Goal: Task Accomplishment & Management: Manage account settings

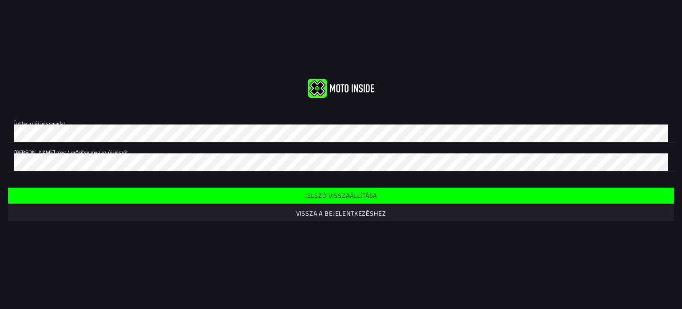
click at [297, 218] on span "Vissza a bejelentkezéshez" at bounding box center [341, 213] width 652 height 16
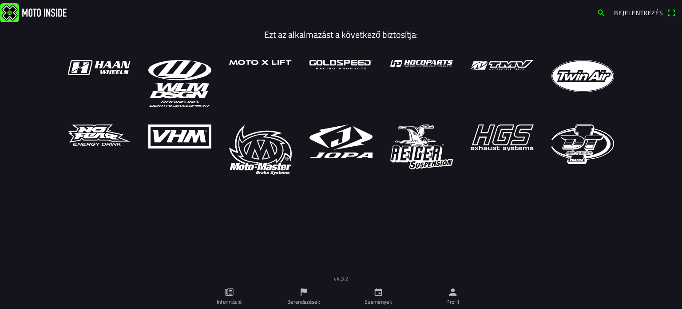
click at [227, 296] on icon "paper" at bounding box center [229, 292] width 10 height 10
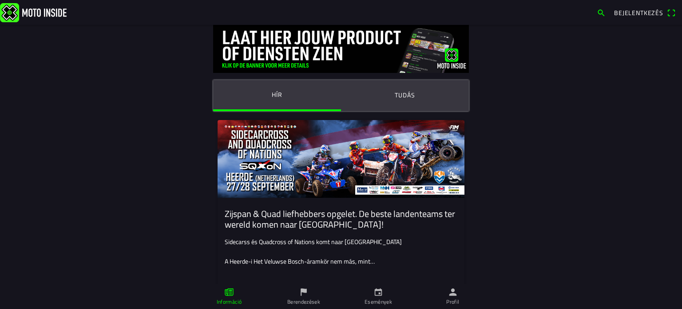
click at [256, 242] on font "Sidecarss és Quadcross of Nations komt naar [GEOGRAPHIC_DATA]" at bounding box center [313, 241] width 177 height 9
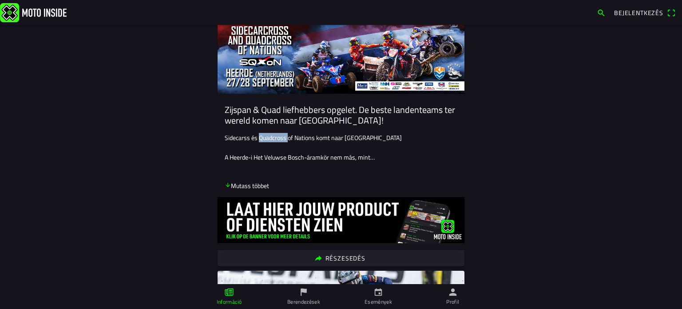
scroll to position [133, 0]
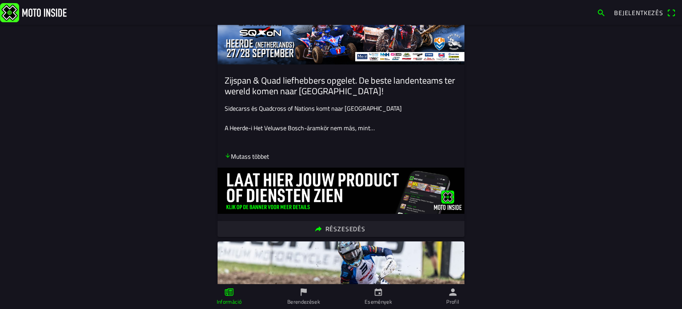
click at [307, 88] on font "Zijspan & Quad liefhebbers opgelet. De beste landenteams ter wereld komen naar …" at bounding box center [340, 85] width 230 height 24
click at [317, 71] on ion-card-header "Zijspan & Quad liefhebbers opgelet. De beste landenteams ter wereld komen naar …" at bounding box center [341, 83] width 247 height 39
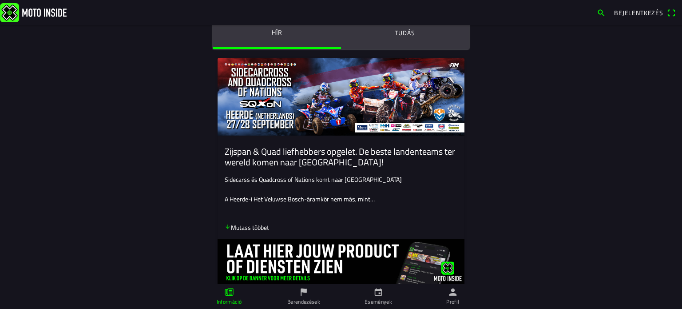
scroll to position [0, 0]
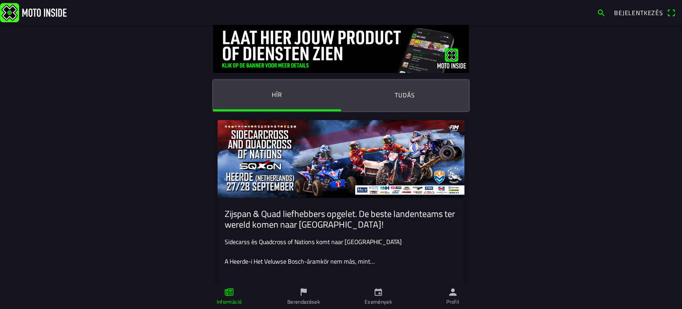
click at [646, 14] on font "Bejelentkezés" at bounding box center [638, 12] width 49 height 9
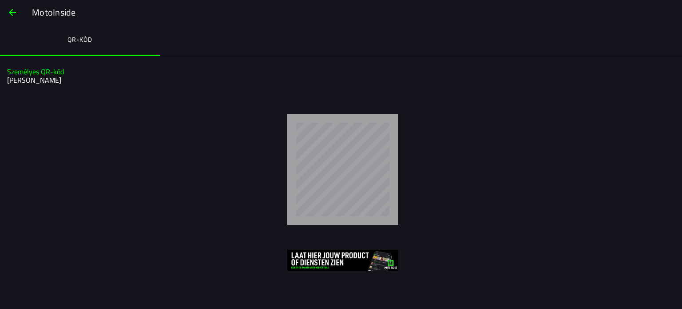
click at [34, 83] on font "Karai József" at bounding box center [34, 80] width 54 height 11
click at [10, 13] on span "button" at bounding box center [12, 12] width 11 height 21
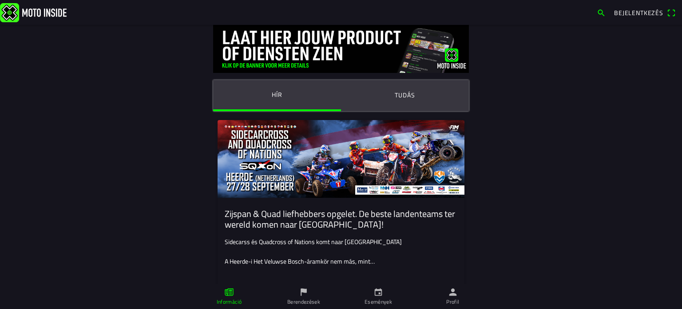
click at [10, 13] on img at bounding box center [33, 12] width 67 height 19
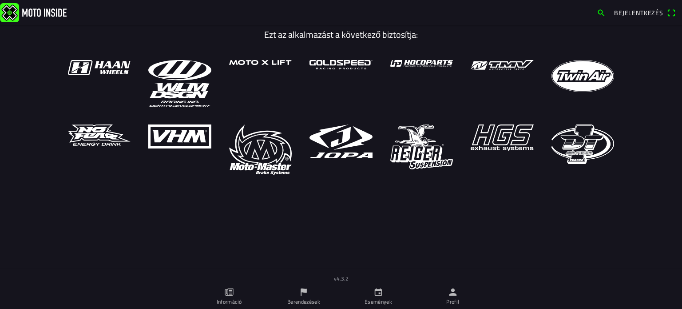
click at [625, 13] on font "Bejelentkezés" at bounding box center [638, 12] width 49 height 9
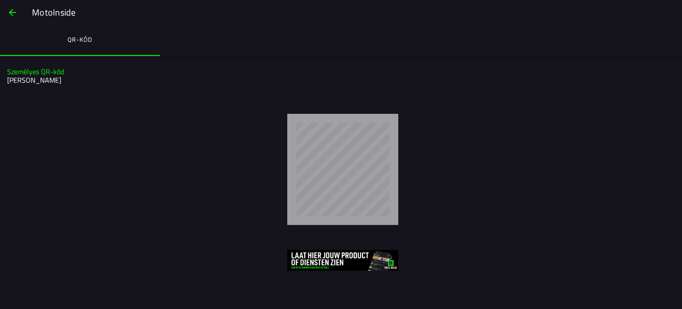
click at [35, 74] on font "Személyes QR-kód" at bounding box center [35, 71] width 57 height 11
click at [32, 79] on font "Karai József" at bounding box center [34, 80] width 54 height 11
click at [8, 11] on span "button" at bounding box center [12, 12] width 11 height 21
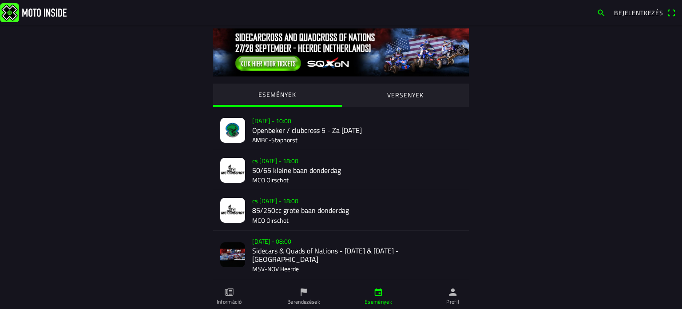
click at [8, 11] on img at bounding box center [33, 12] width 67 height 19
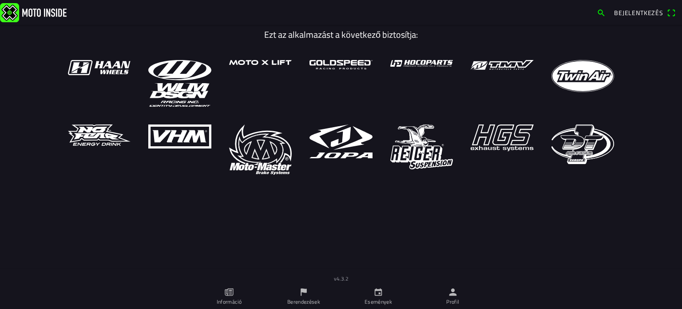
click at [302, 301] on font "Berendezések" at bounding box center [303, 301] width 33 height 8
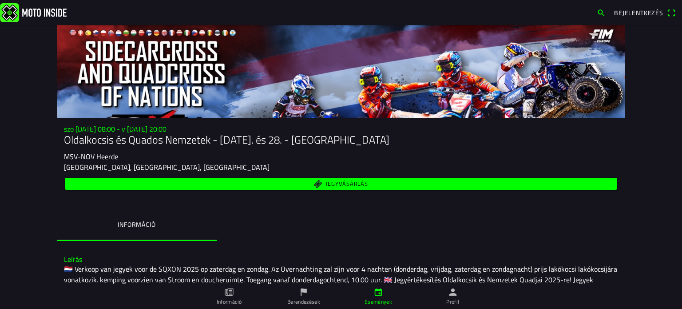
click at [336, 186] on font "Jegyvásárlás" at bounding box center [346, 183] width 42 height 9
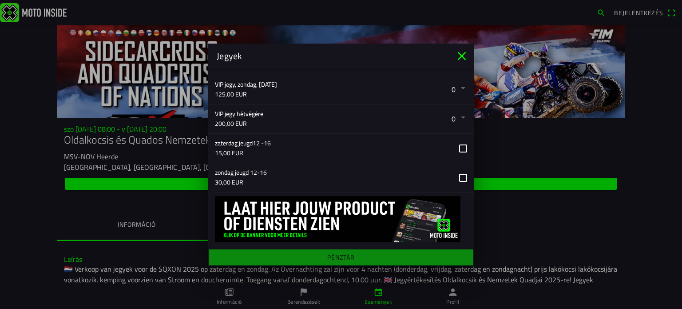
scroll to position [293, 0]
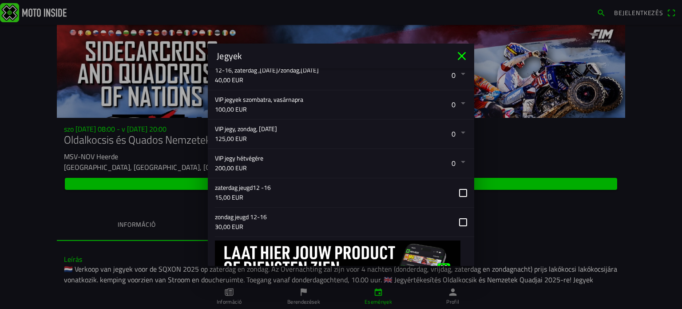
click at [457, 161] on button "button" at bounding box center [344, 163] width 259 height 29
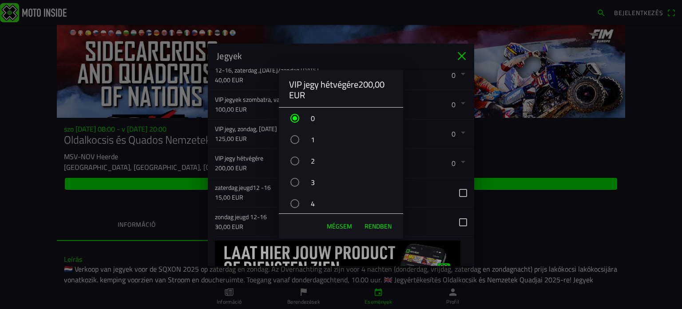
click at [297, 184] on div "button" at bounding box center [294, 182] width 9 height 9
click at [377, 224] on font "RENDBEN" at bounding box center [377, 225] width 27 height 9
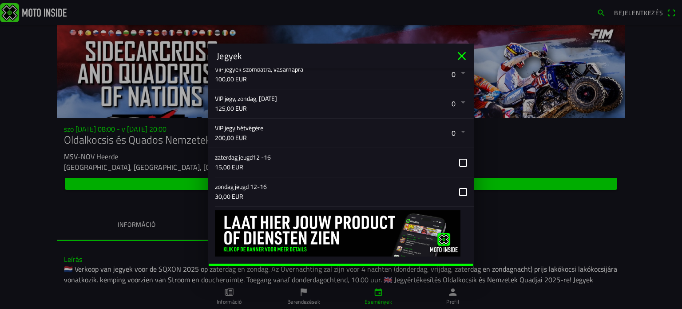
scroll to position [337, 0]
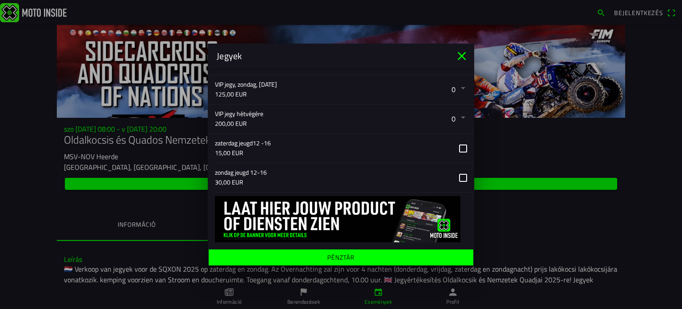
click at [348, 256] on font "Pénztár" at bounding box center [341, 256] width 28 height 9
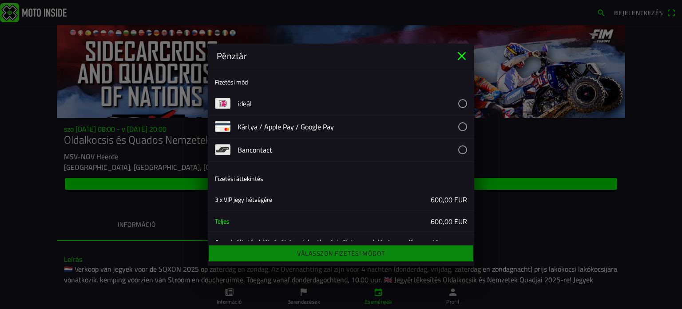
click at [327, 128] on button "button" at bounding box center [355, 126] width 237 height 23
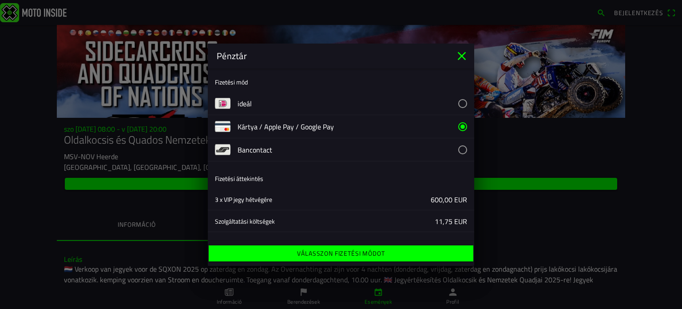
scroll to position [44, 0]
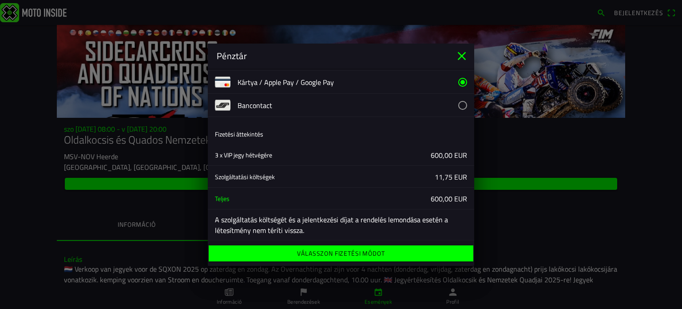
click at [327, 250] on font "Válasszon fizetési módot" at bounding box center [340, 252] width 87 height 9
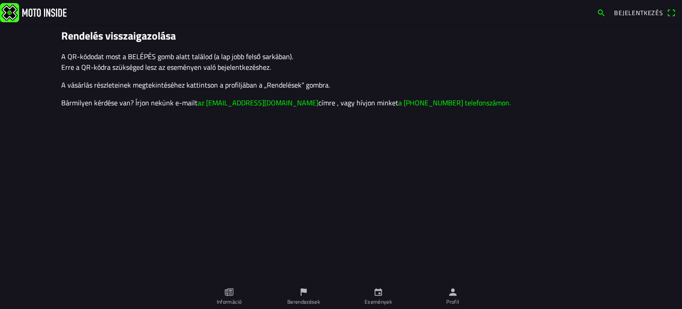
click at [610, 215] on main "Rendelés visszaigazolása A QR-kódodat most a BELÉPÉS gomb alatt találod (a lap …" at bounding box center [341, 167] width 682 height 284
click at [671, 13] on span "Bejelentkezés" at bounding box center [645, 13] width 62 height 14
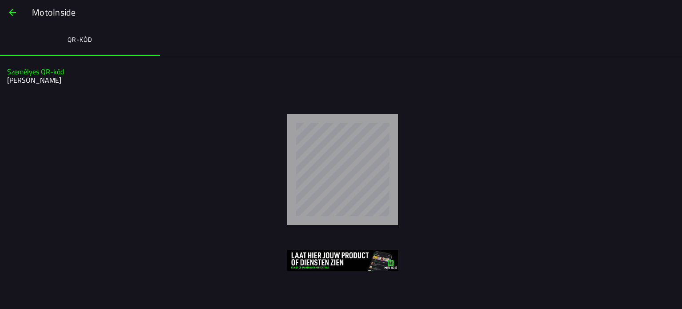
click at [28, 79] on font "Karai József" at bounding box center [34, 80] width 54 height 11
click at [22, 77] on font "Karai József" at bounding box center [34, 80] width 54 height 11
click at [11, 13] on span "button" at bounding box center [12, 12] width 11 height 21
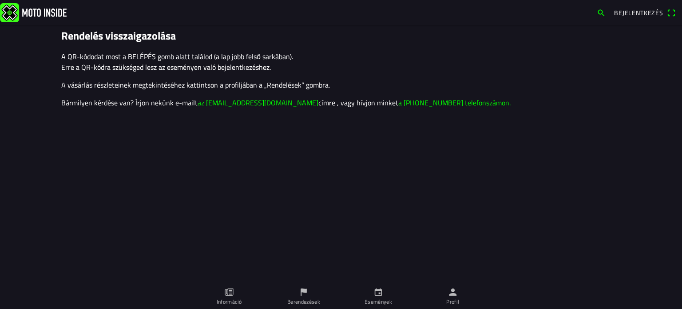
click at [231, 299] on font "Információ" at bounding box center [229, 301] width 25 height 8
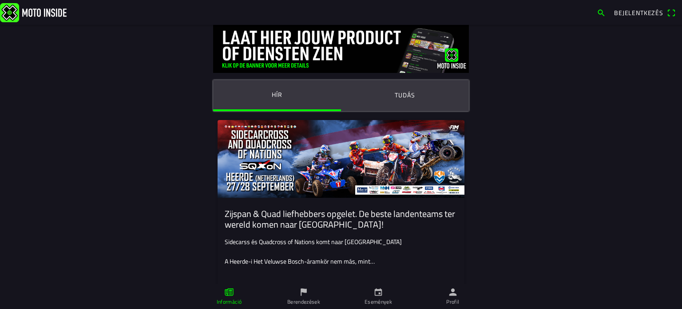
scroll to position [44, 0]
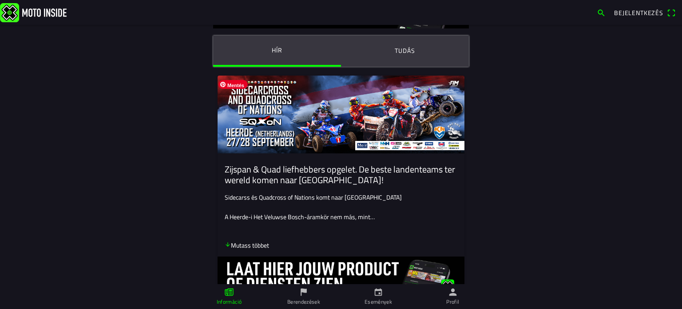
click at [273, 134] on img at bounding box center [341, 114] width 247 height 78
click at [301, 297] on font "Berendezések" at bounding box center [303, 301] width 33 height 8
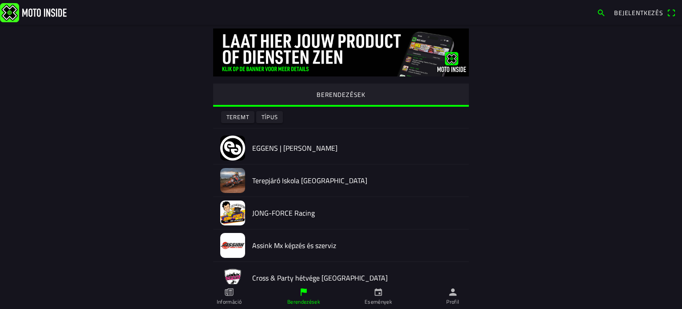
click at [449, 289] on icon "személy" at bounding box center [453, 292] width 10 height 10
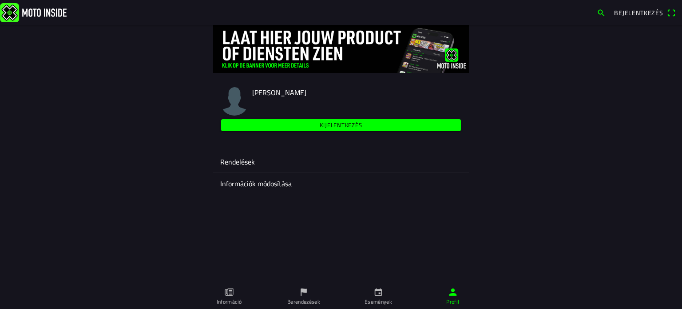
click at [267, 165] on ion-label "Rendelések" at bounding box center [340, 161] width 241 height 11
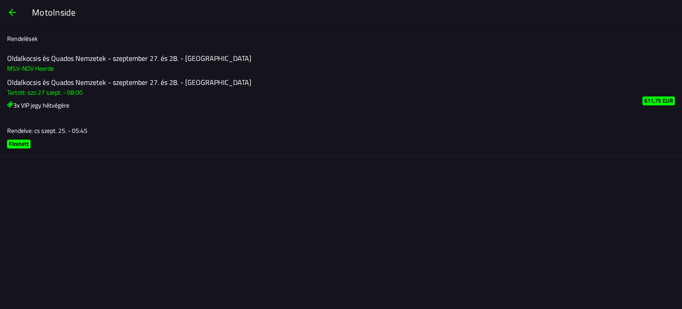
click at [41, 105] on font "3x VIP jegy hétvégére" at bounding box center [41, 104] width 56 height 9
click at [43, 94] on font "Tartott: szo 27 szept. - 08:00" at bounding box center [44, 91] width 75 height 9
click at [48, 83] on font "Oldalkocsis és Quados Nemzetek - [DATE]. és 28. - [GEOGRAPHIC_DATA]" at bounding box center [129, 82] width 244 height 11
click at [44, 86] on font "Oldalkocsis és Quados Nemzetek - [DATE]. és 28. - [GEOGRAPHIC_DATA]" at bounding box center [129, 82] width 244 height 11
click at [44, 87] on font "Oldalkocsis és Quados Nemzetek - [DATE]. és 28. - [GEOGRAPHIC_DATA]" at bounding box center [129, 82] width 244 height 11
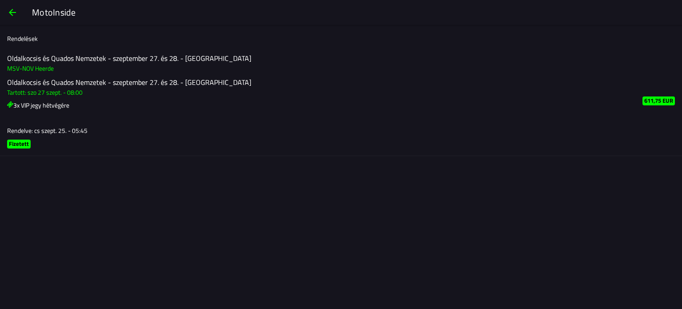
click at [47, 64] on font "MSV-NOV Heerde" at bounding box center [30, 67] width 47 height 9
click at [11, 17] on span "button" at bounding box center [12, 12] width 11 height 21
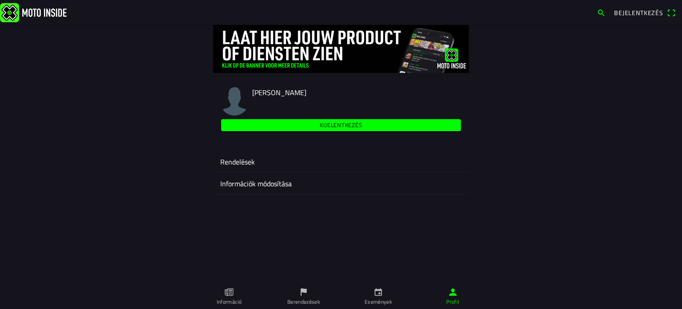
click at [281, 186] on font "Információk módosítása" at bounding box center [255, 183] width 71 height 11
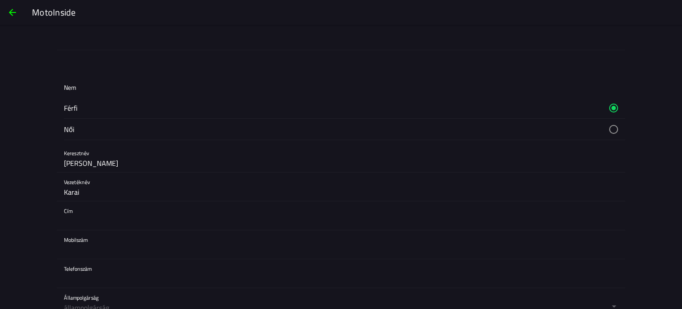
scroll to position [44, 0]
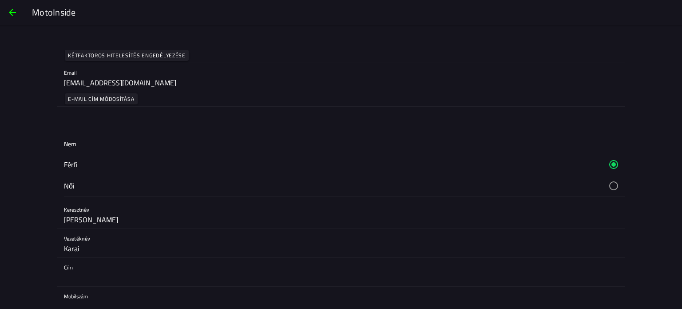
click at [68, 164] on button "button" at bounding box center [344, 164] width 561 height 21
click at [608, 183] on button "button" at bounding box center [344, 185] width 561 height 21
click at [607, 161] on button "button" at bounding box center [344, 164] width 561 height 21
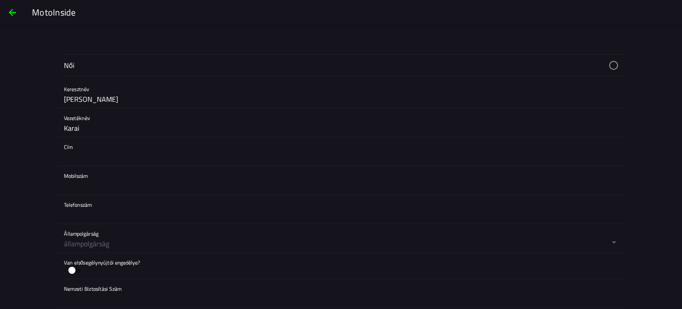
scroll to position [178, 0]
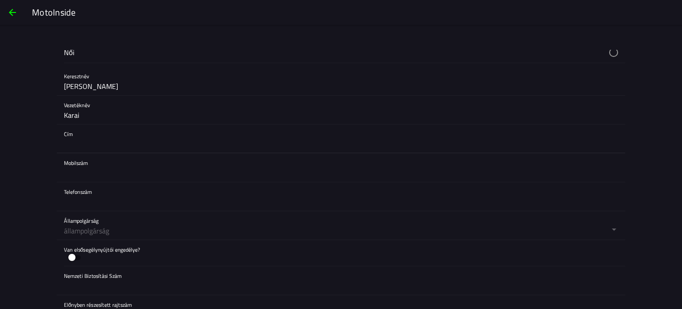
click at [71, 136] on input "text" at bounding box center [341, 144] width 554 height 18
type input "2730 Albertirsa Béke utca 29. Hungary"
click at [135, 165] on input "text" at bounding box center [341, 173] width 554 height 18
type input "+36209376049"
click at [120, 233] on button "button" at bounding box center [344, 225] width 561 height 28
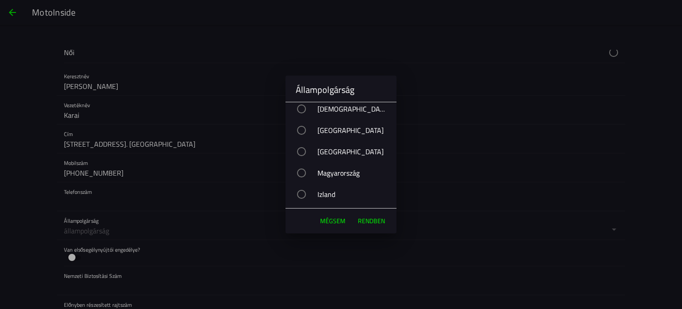
scroll to position [2131, 0]
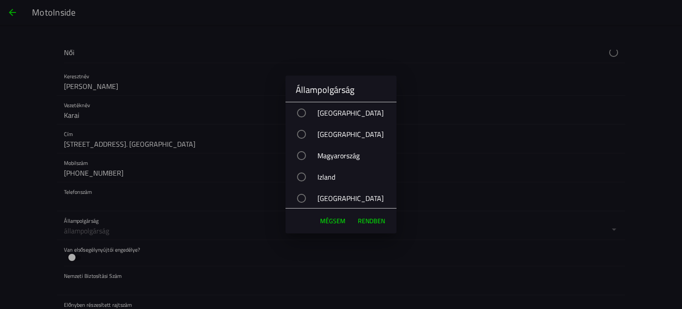
click at [303, 154] on div "button" at bounding box center [301, 155] width 9 height 9
click at [367, 220] on font "RENDBEN" at bounding box center [371, 220] width 27 height 9
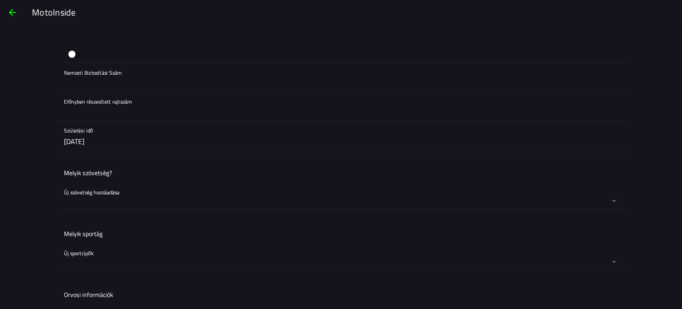
scroll to position [400, 0]
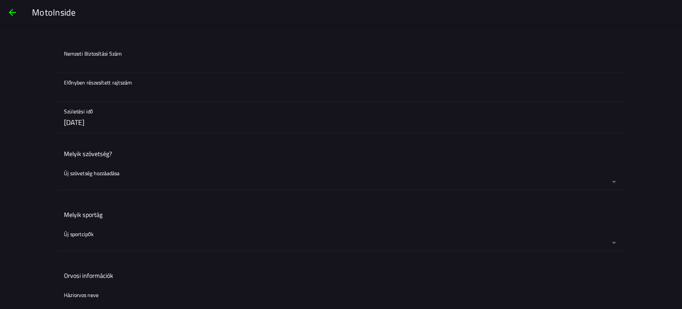
click at [119, 171] on button "button" at bounding box center [344, 176] width 561 height 26
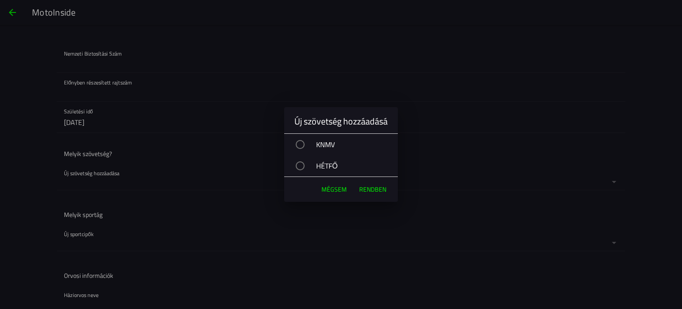
click at [330, 190] on font "Mégsem" at bounding box center [333, 188] width 25 height 9
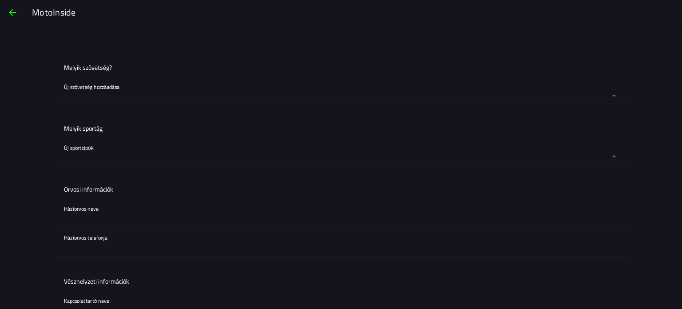
scroll to position [488, 0]
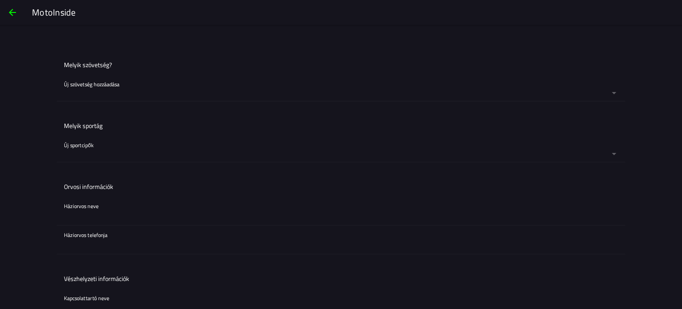
drag, startPoint x: 115, startPoint y: 125, endPoint x: 109, endPoint y: 126, distance: 6.2
click at [113, 126] on ion-list-header "Melyik sportág" at bounding box center [341, 125] width 568 height 20
click at [88, 143] on button "button" at bounding box center [344, 148] width 561 height 26
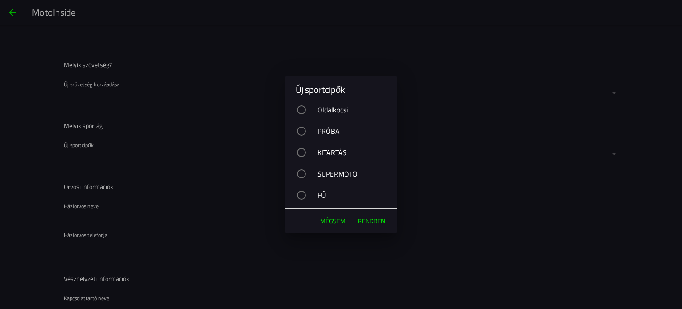
scroll to position [43, 0]
click at [324, 197] on font "QUADOK" at bounding box center [330, 197] width 27 height 11
click at [367, 222] on font "RENDBEN" at bounding box center [371, 220] width 27 height 9
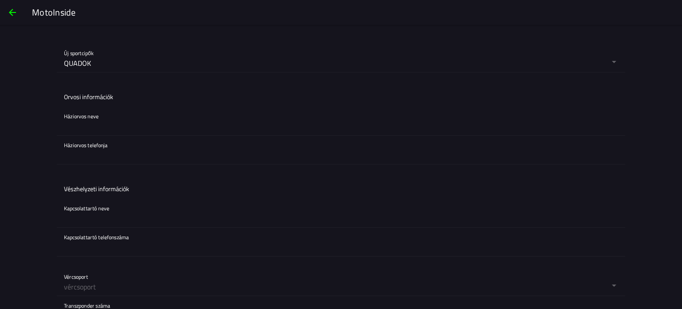
scroll to position [666, 0]
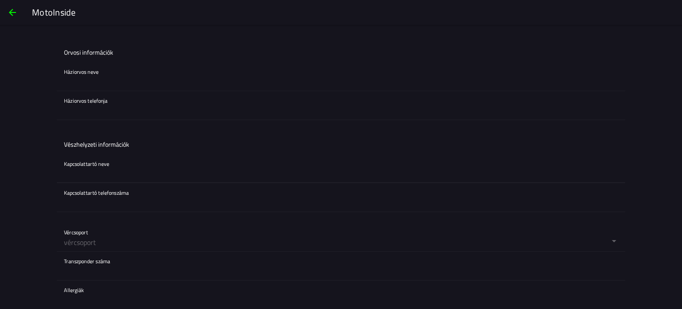
click at [162, 166] on input "text" at bounding box center [341, 174] width 554 height 18
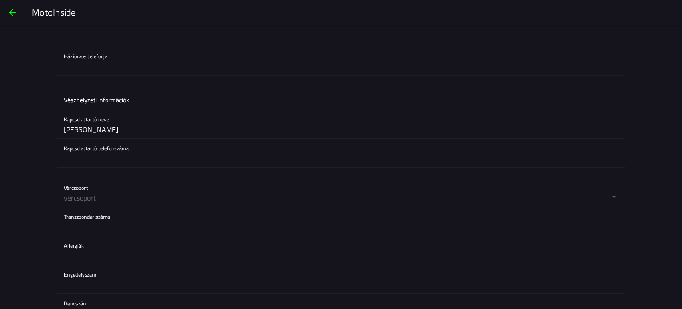
type input "Csurgai Judit"
click at [121, 164] on input "text" at bounding box center [341, 158] width 554 height 18
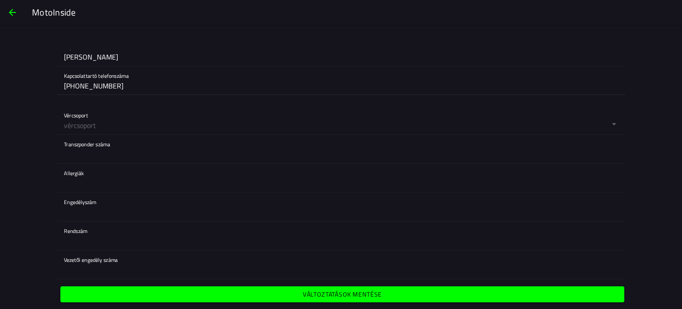
scroll to position [788, 0]
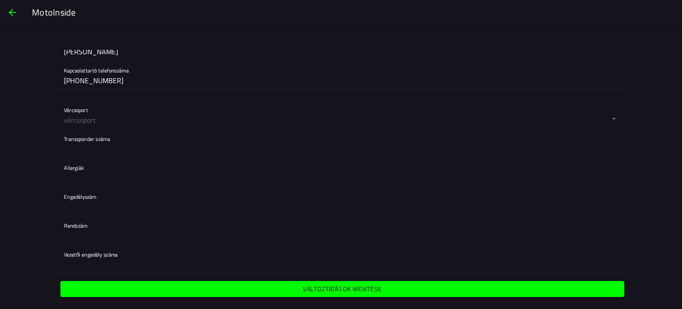
type input "+36704146929"
click at [318, 285] on font "Változtatások mentése" at bounding box center [342, 288] width 79 height 9
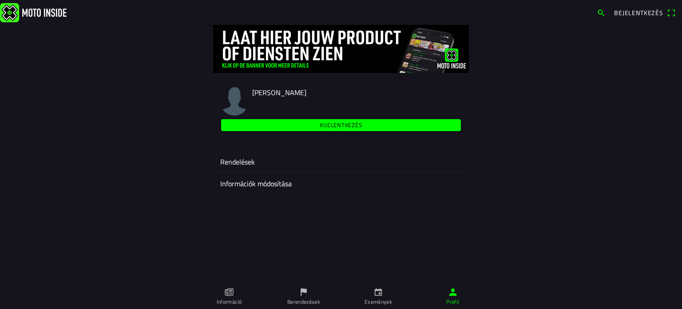
click at [667, 15] on span "Bejelentkezés" at bounding box center [645, 13] width 62 height 14
